Goal: Task Accomplishment & Management: Use online tool/utility

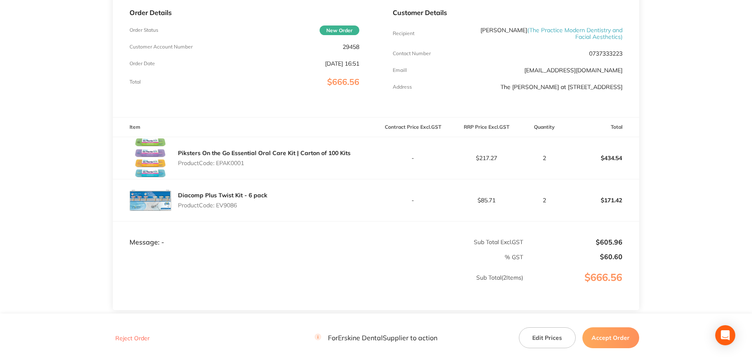
scroll to position [42, 0]
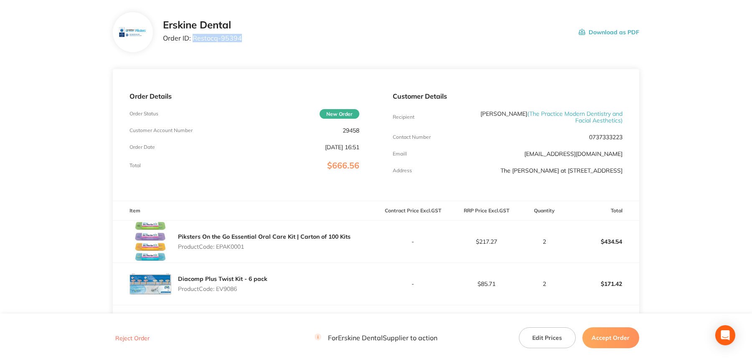
drag, startPoint x: 192, startPoint y: 37, endPoint x: 243, endPoint y: 39, distance: 50.6
click at [243, 39] on div "Erskine Dental Order ID: Restocq- 95394 Download as PDF" at bounding box center [401, 32] width 476 height 26
copy p "Restocq- 95394"
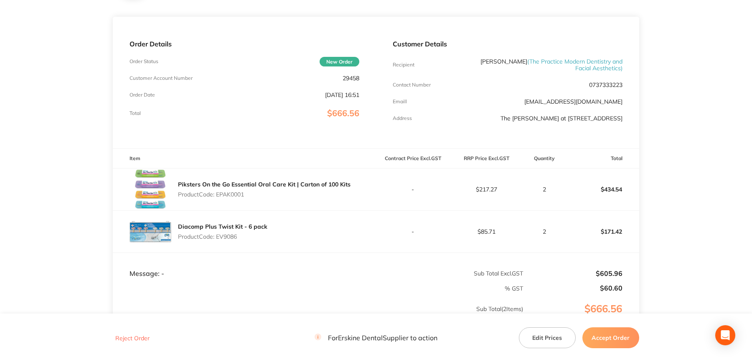
scroll to position [167, 0]
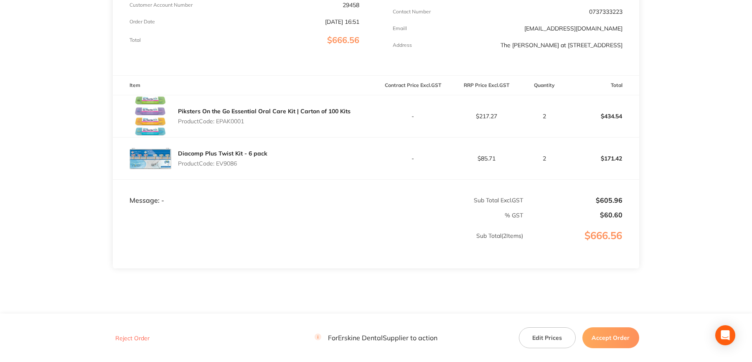
click at [516, 225] on button "Accept Order" at bounding box center [610, 337] width 57 height 21
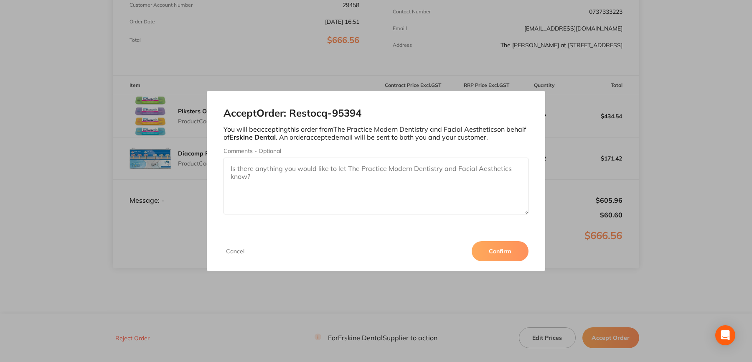
click at [488, 225] on button "Confirm" at bounding box center [500, 251] width 57 height 20
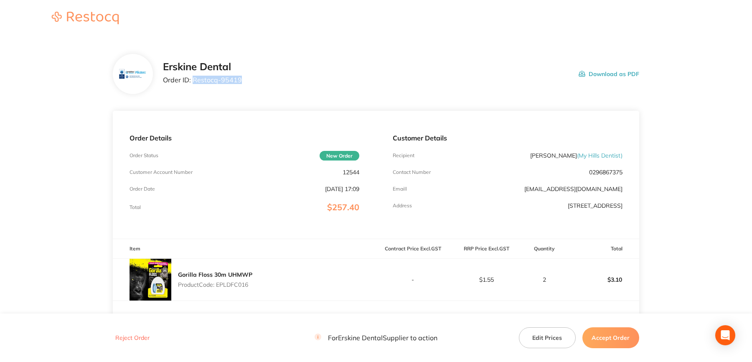
drag, startPoint x: 193, startPoint y: 80, endPoint x: 243, endPoint y: 83, distance: 49.8
click at [243, 83] on div "Erskine Dental Order ID: Restocq- 95419 Download as PDF" at bounding box center [401, 74] width 476 height 26
copy p "Restocq- 95419"
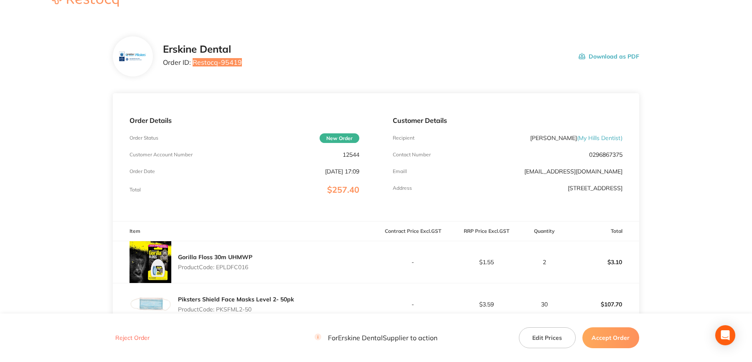
scroll to position [143, 0]
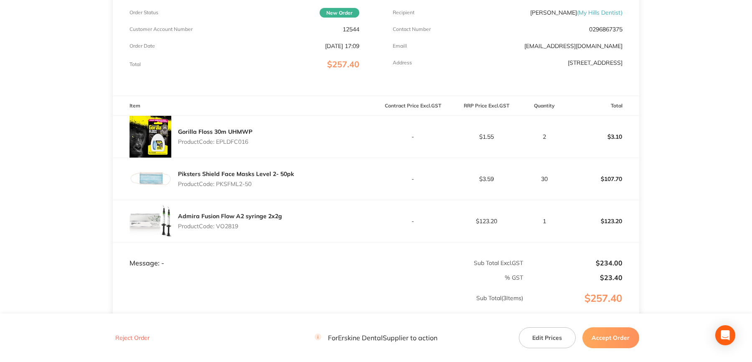
click at [616, 332] on button "Accept Order" at bounding box center [610, 337] width 57 height 21
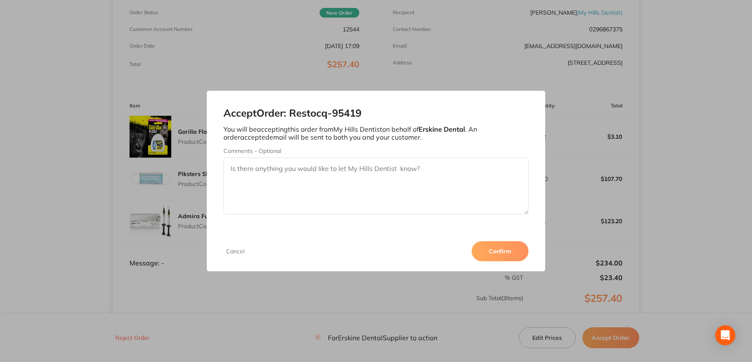
click at [502, 251] on button "Confirm" at bounding box center [500, 251] width 57 height 20
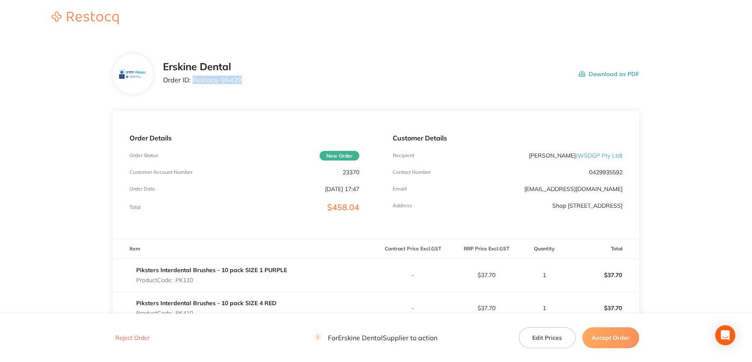
drag, startPoint x: 193, startPoint y: 81, endPoint x: 239, endPoint y: 82, distance: 45.6
click at [239, 82] on p "Order ID: Restocq- 95429" at bounding box center [202, 80] width 79 height 8
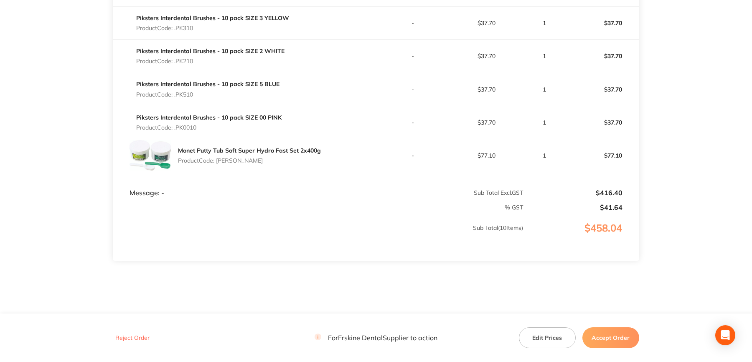
scroll to position [418, 0]
drag, startPoint x: 601, startPoint y: 339, endPoint x: 590, endPoint y: 329, distance: 15.4
click at [601, 339] on button "Accept Order" at bounding box center [610, 337] width 57 height 21
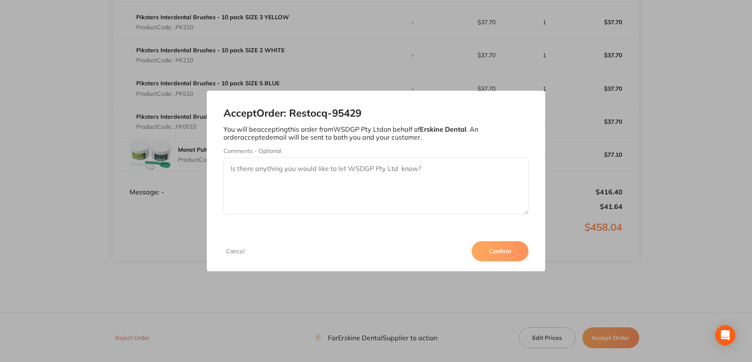
click at [514, 258] on button "Confirm" at bounding box center [500, 251] width 57 height 20
